Goal: Transaction & Acquisition: Book appointment/travel/reservation

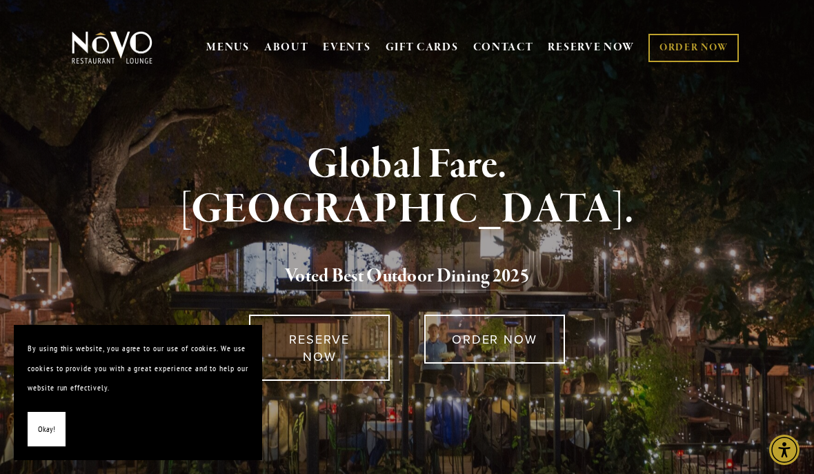
click at [601, 47] on link "RESERVE NOW" at bounding box center [591, 47] width 87 height 26
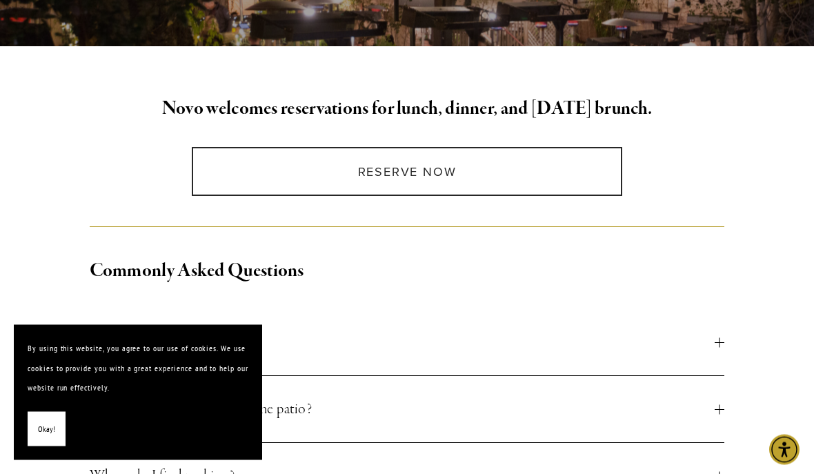
scroll to position [319, 0]
click at [46, 439] on span "Okay!" at bounding box center [46, 429] width 17 height 20
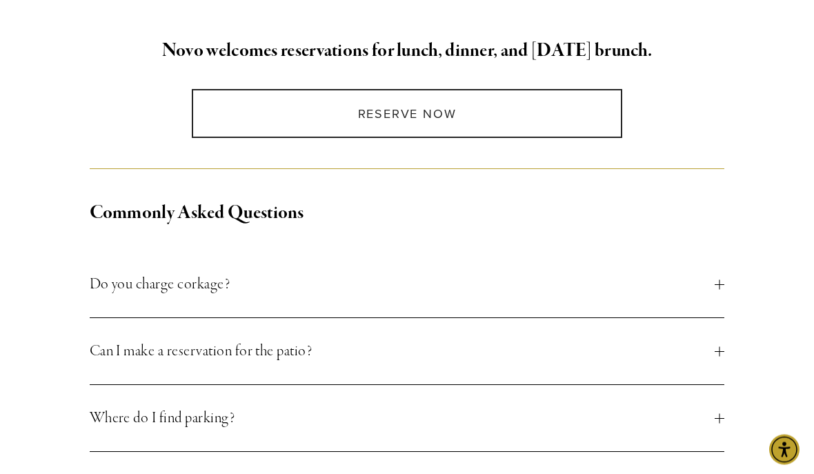
scroll to position [379, 0]
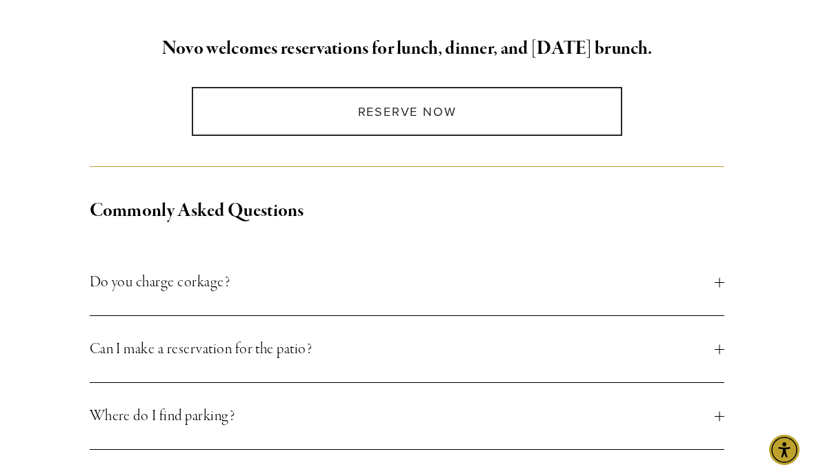
click at [720, 352] on div at bounding box center [719, 349] width 10 height 10
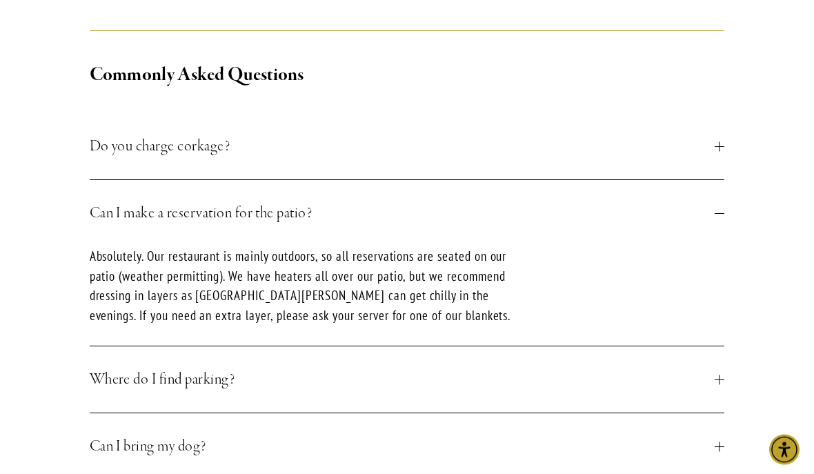
scroll to position [518, 0]
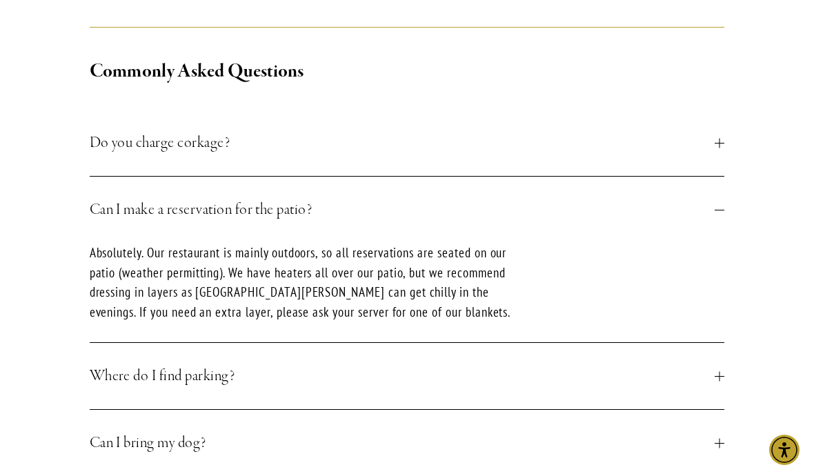
click at [716, 376] on div at bounding box center [719, 376] width 10 height 1
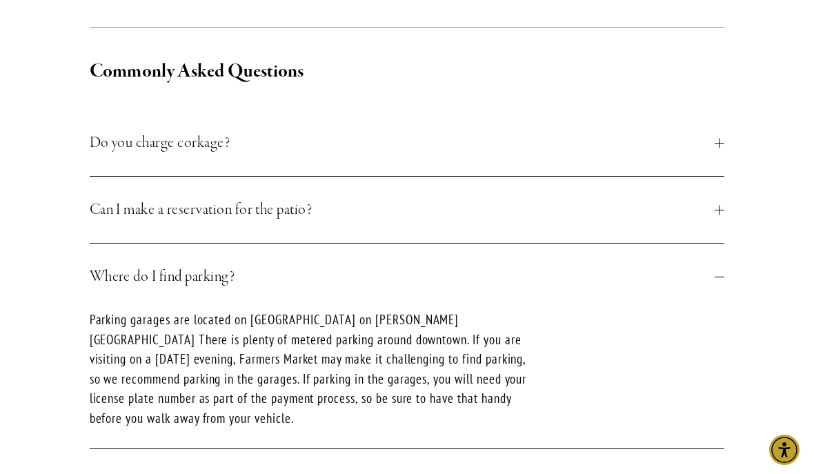
click at [745, 357] on div "Novo welcomes reservations for lunch, dinner, and Sunday brunch. Reserve Now Co…" at bounding box center [406, 482] width 699 height 1174
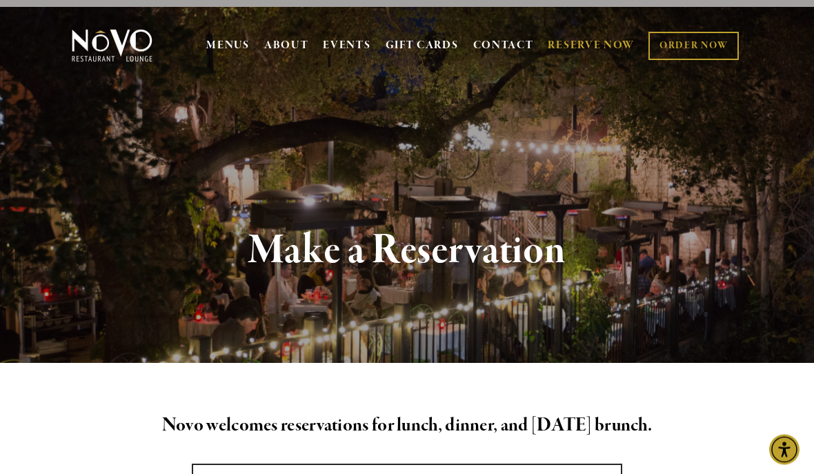
scroll to position [0, 0]
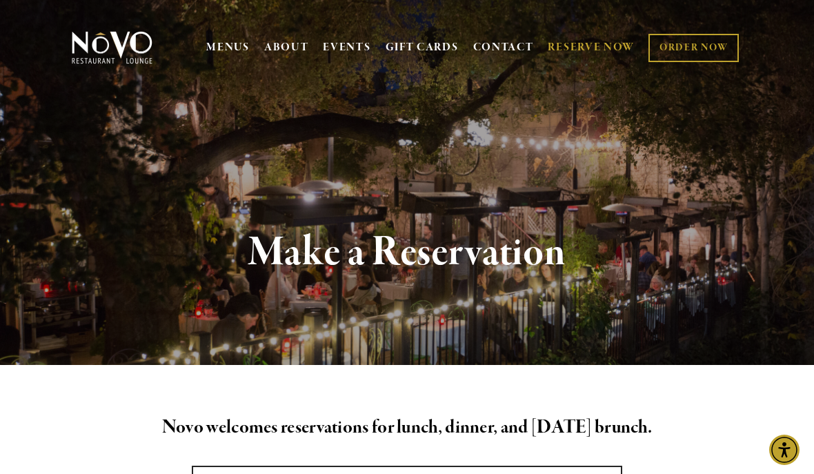
click at [583, 48] on link "RESERVE NOW" at bounding box center [591, 47] width 87 height 26
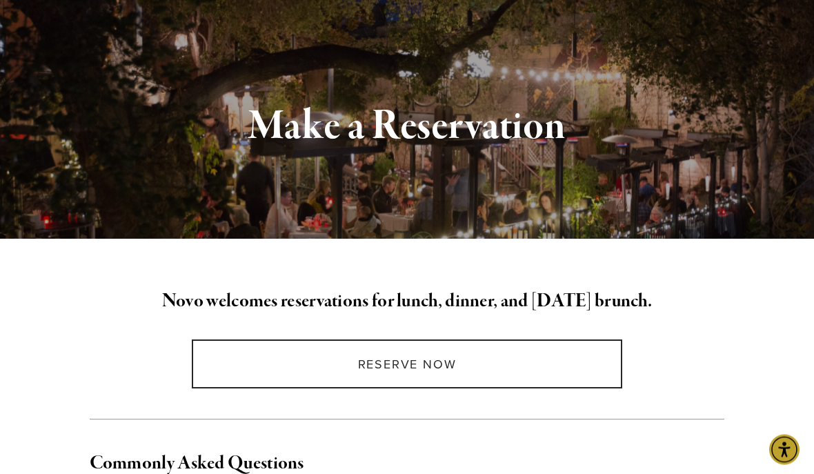
scroll to position [126, 0]
click at [399, 365] on link "Reserve Now" at bounding box center [407, 363] width 430 height 49
